Goal: Task Accomplishment & Management: Use online tool/utility

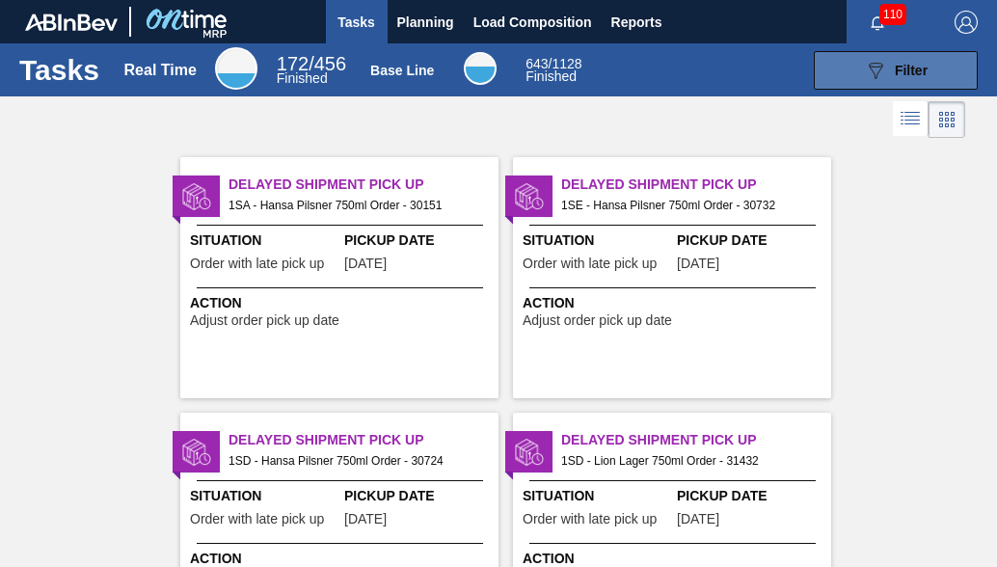
click at [931, 70] on button "089F7B8B-B2A5-4AFE-B5C0-19BA573D28AC Filter" at bounding box center [896, 70] width 164 height 39
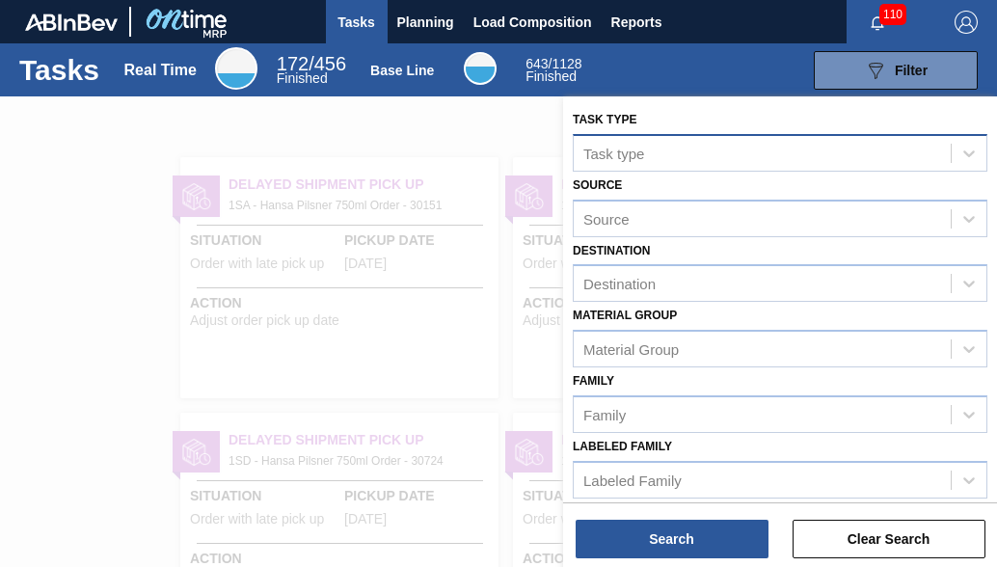
click at [605, 156] on div "Task type" at bounding box center [613, 153] width 61 height 16
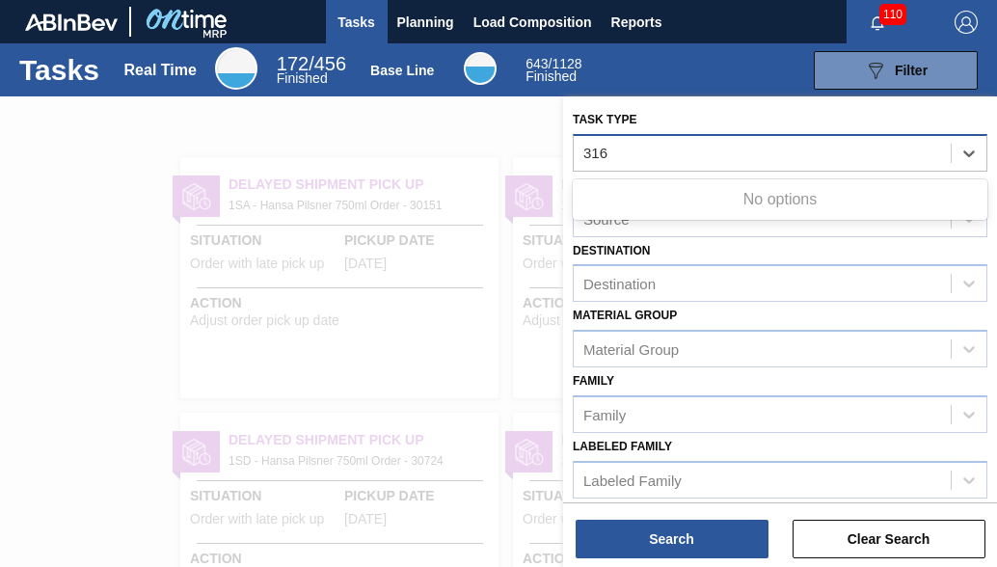
type type "316"
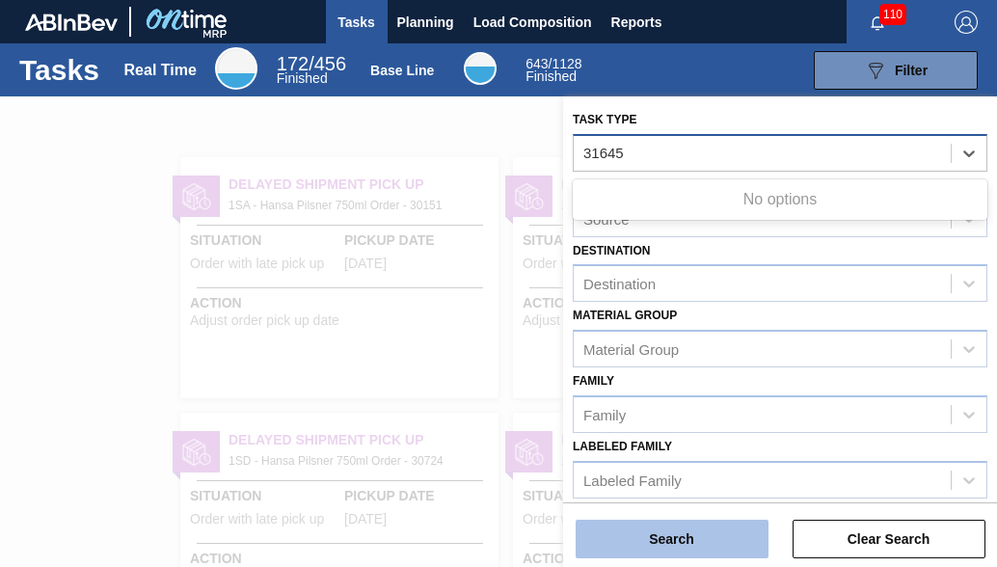
type type "31645"
click at [610, 544] on button "Search" at bounding box center [671, 539] width 193 height 39
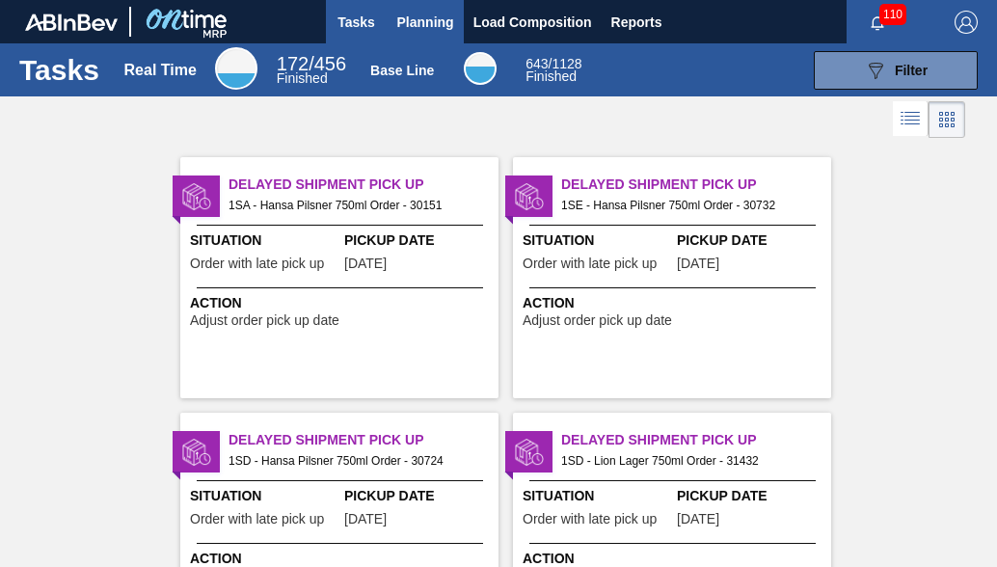
click at [441, 16] on span "Planning" at bounding box center [425, 22] width 57 height 23
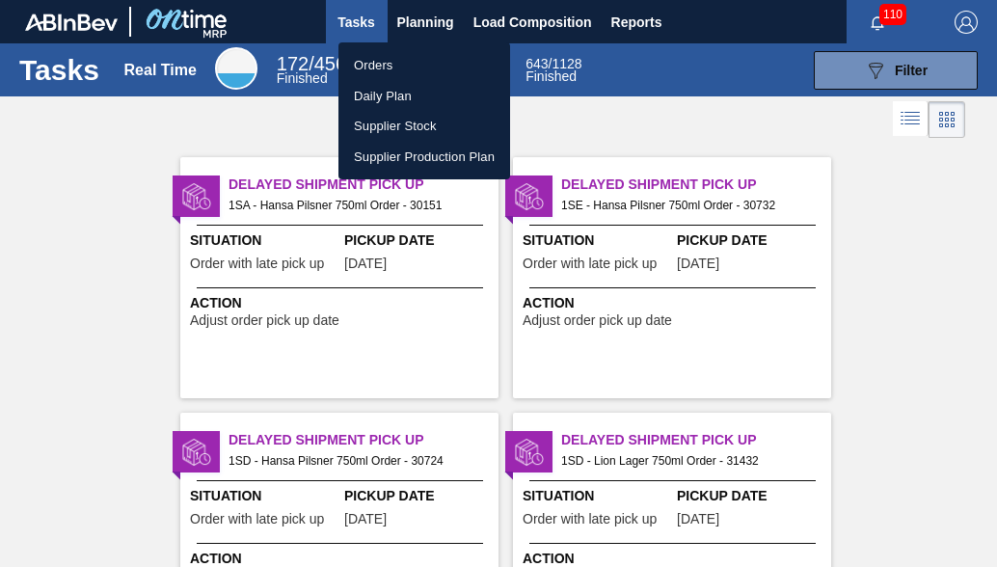
click at [388, 67] on li "Orders" at bounding box center [424, 65] width 172 height 31
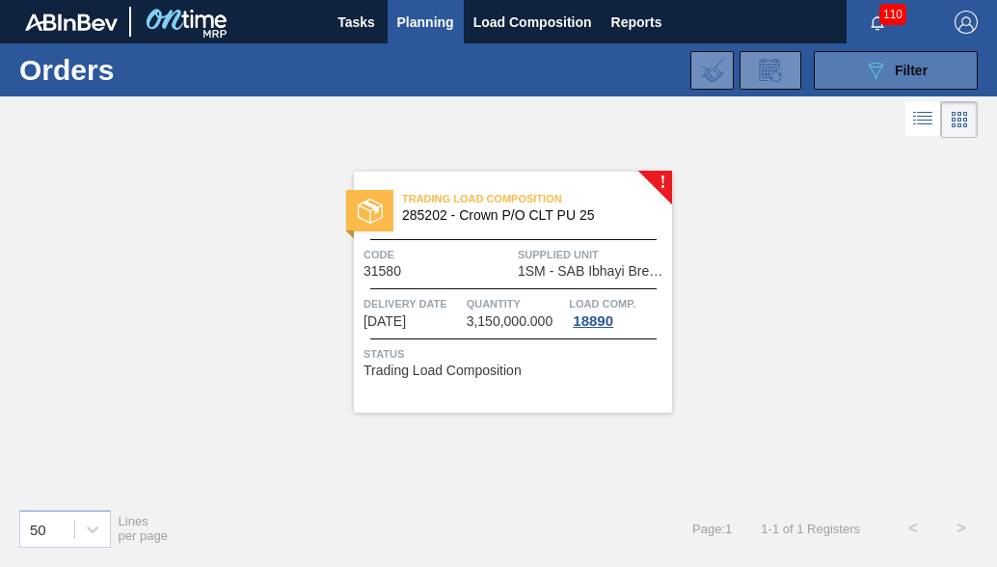
click at [931, 68] on button "089F7B8B-B2A5-4AFE-B5C0-19BA573D28AC Filter" at bounding box center [896, 70] width 164 height 39
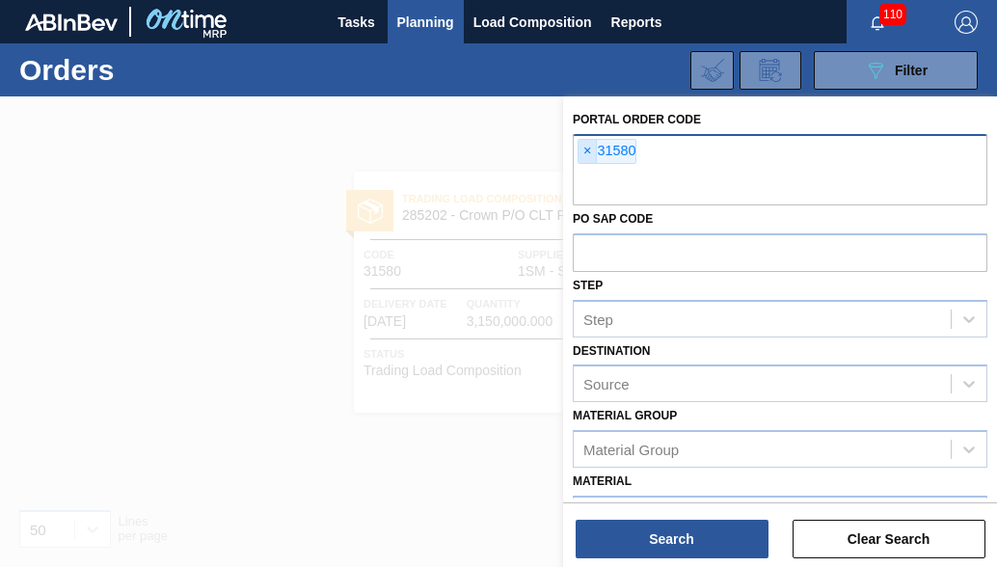
click at [588, 153] on span "×" at bounding box center [587, 151] width 18 height 23
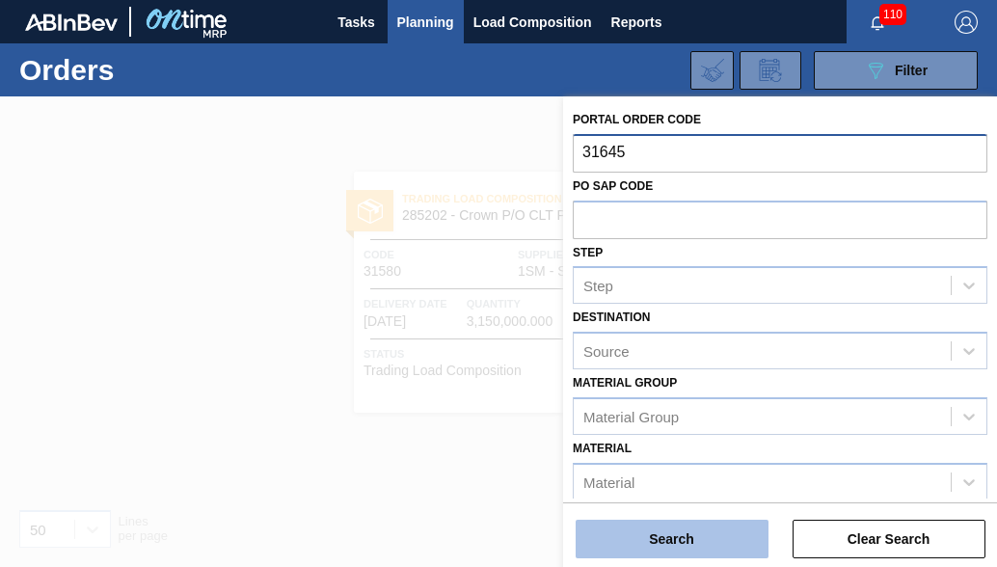
type input "31645"
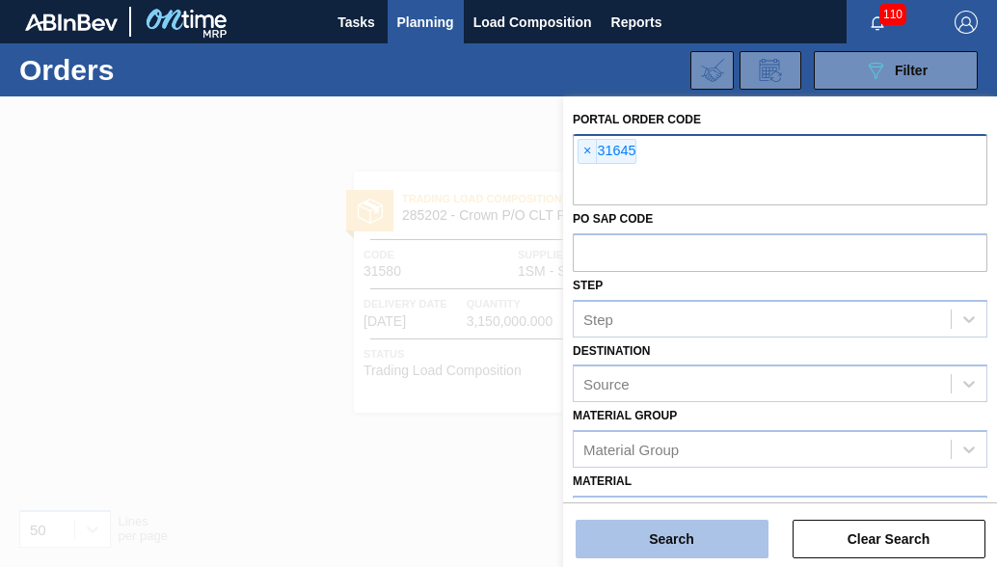
click at [754, 535] on button "Search" at bounding box center [671, 539] width 193 height 39
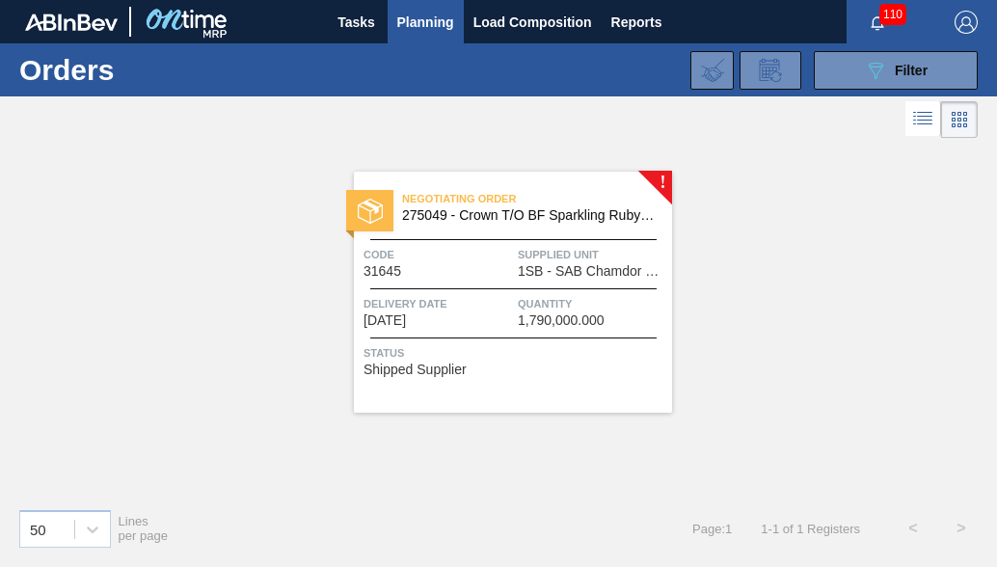
click at [568, 338] on div "Negotiating Order 275049 - Crown T/O BF Sparkling Ruby Apple Spritz Code 31645 …" at bounding box center [513, 292] width 318 height 241
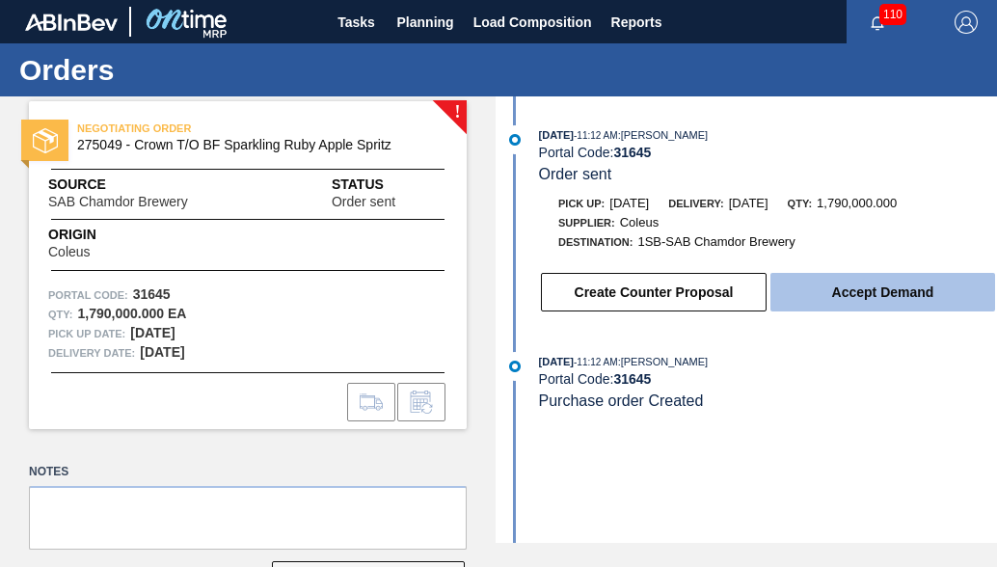
click at [842, 300] on button "Accept Demand" at bounding box center [882, 292] width 225 height 39
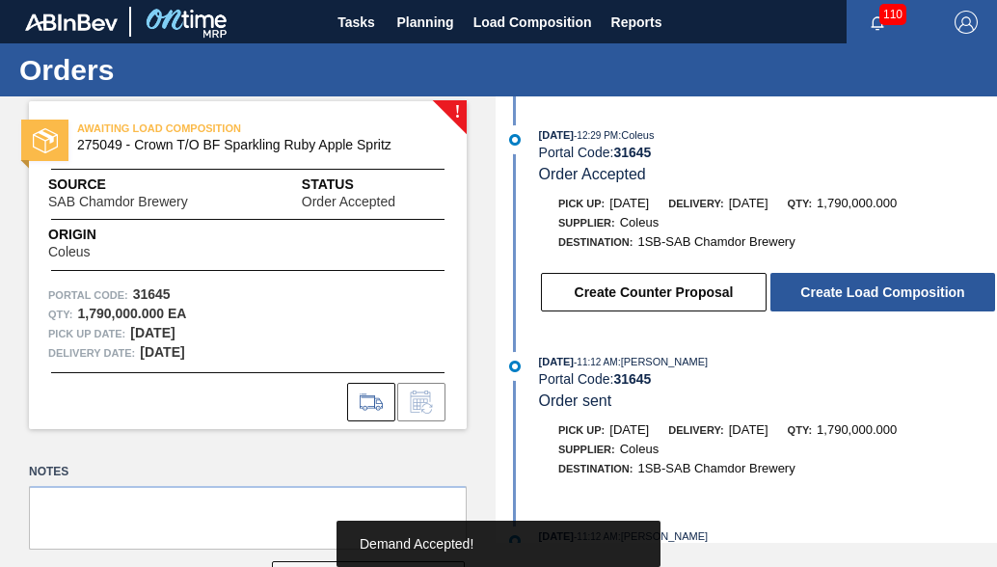
click at [843, 300] on button "Create Load Composition" at bounding box center [882, 292] width 225 height 39
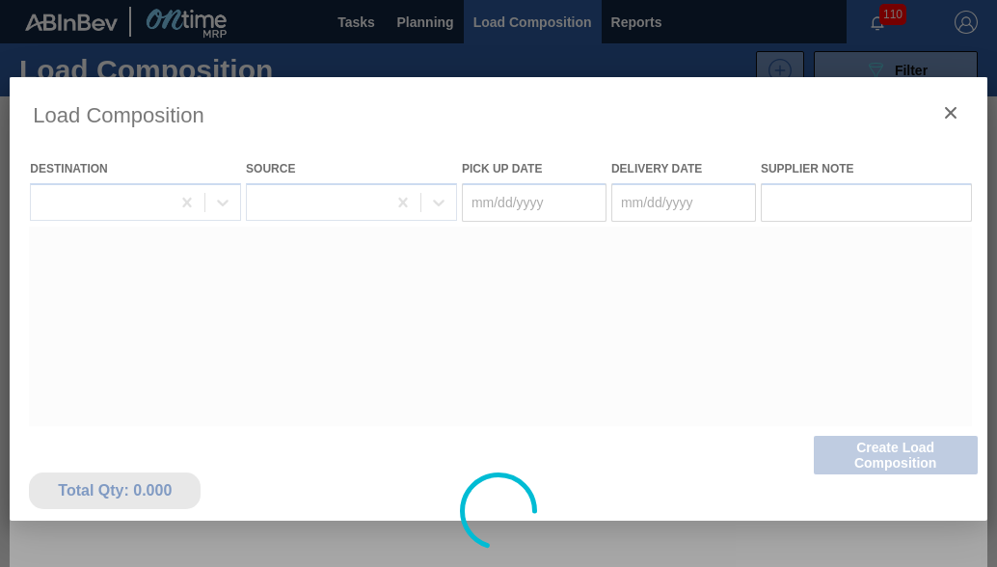
type Date "[DATE]"
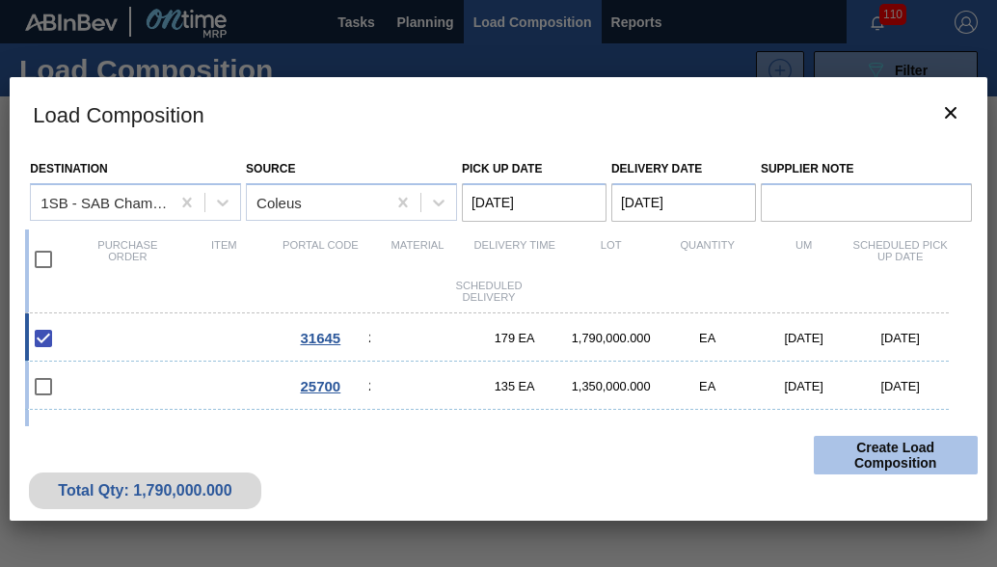
click at [833, 445] on button "Create Load Composition" at bounding box center [896, 455] width 164 height 39
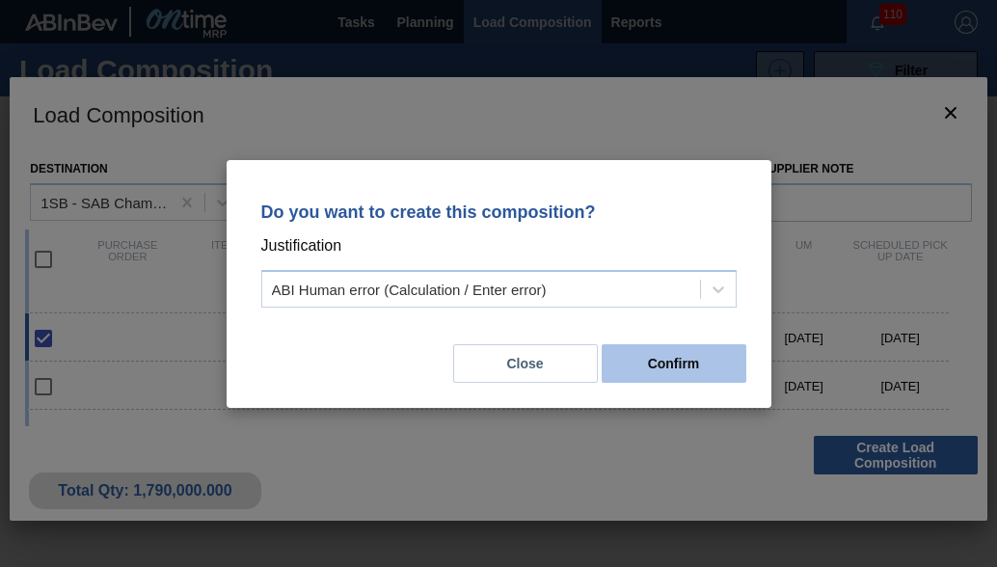
click at [637, 369] on button "Confirm" at bounding box center [674, 363] width 145 height 39
